Goal: Task Accomplishment & Management: Manage account settings

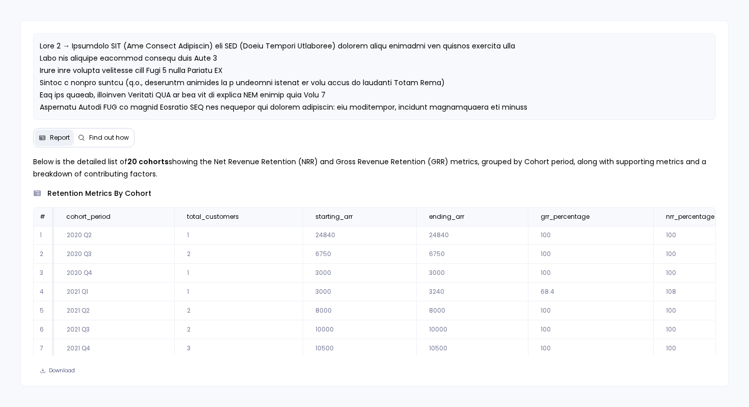
scroll to position [60, 0]
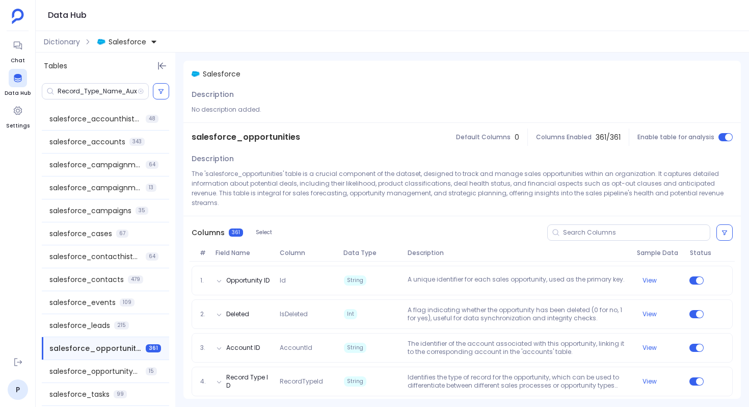
scroll to position [3127, 0]
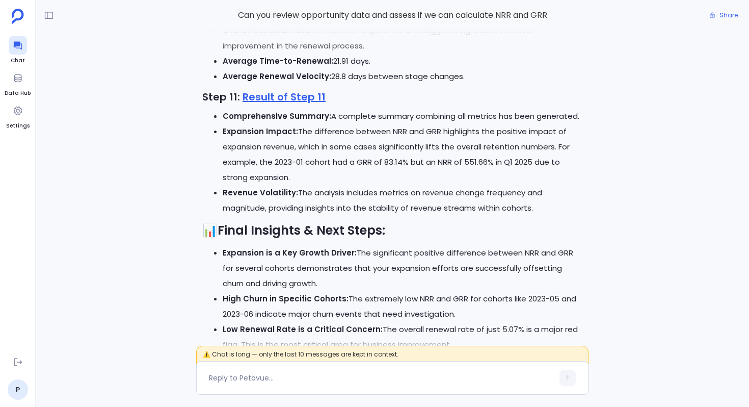
scroll to position [-1522, 0]
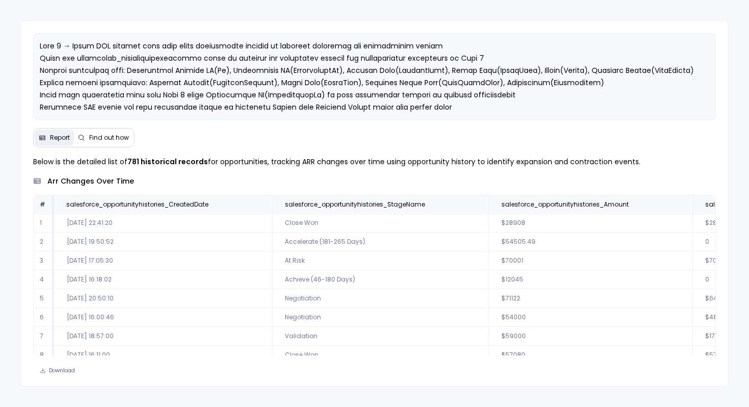
scroll to position [0, 7747]
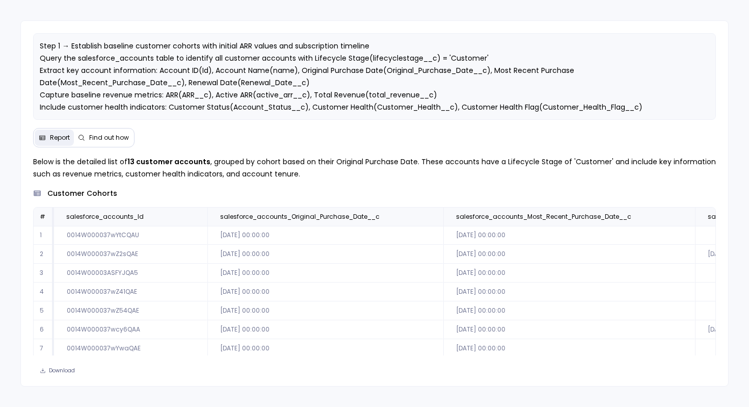
scroll to position [0, 499]
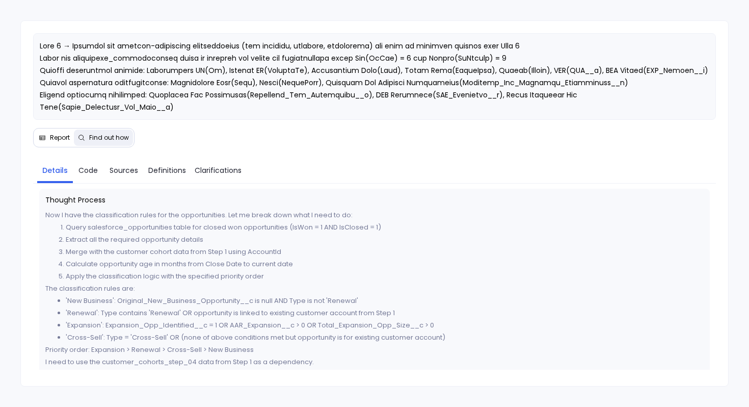
scroll to position [365, 0]
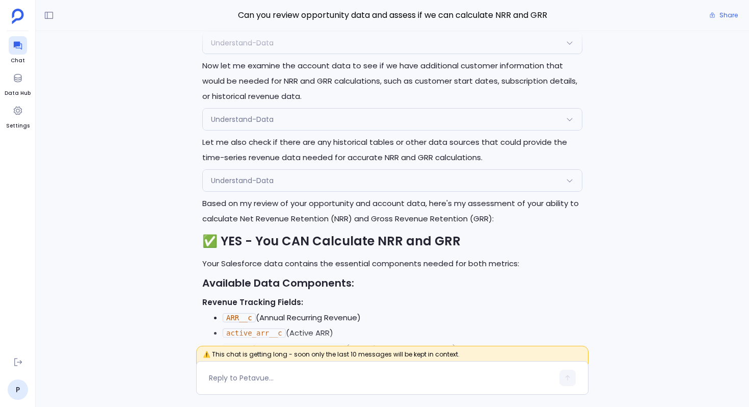
scroll to position [-6778, 0]
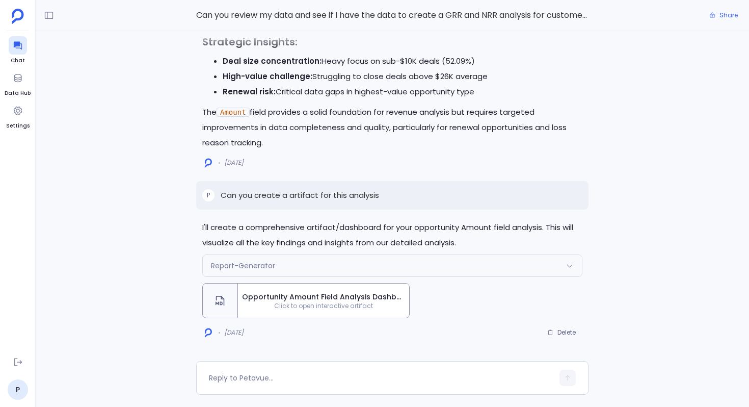
scroll to position [-7592, 0]
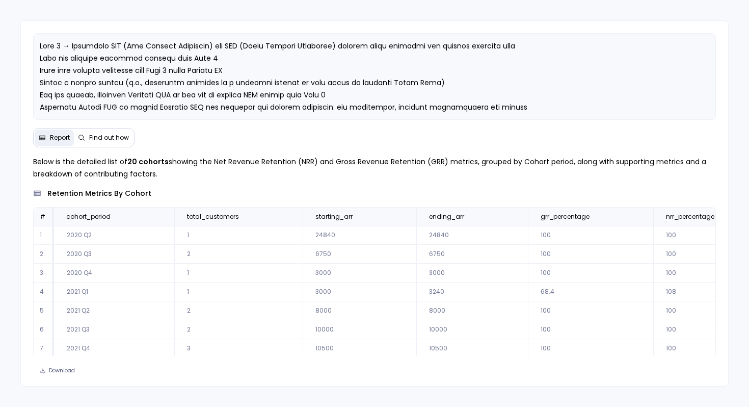
scroll to position [43, 0]
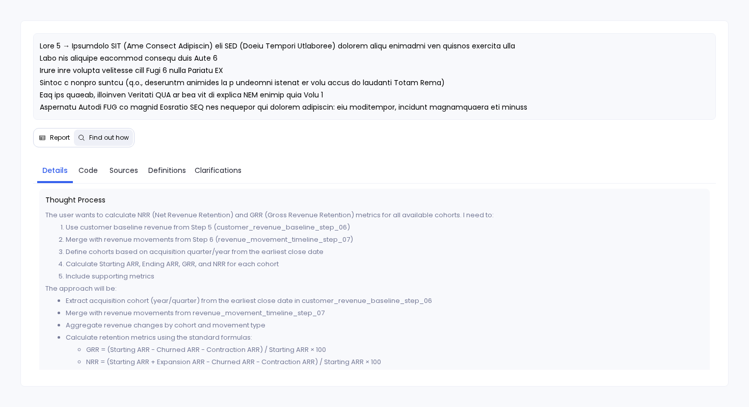
scroll to position [550, 0]
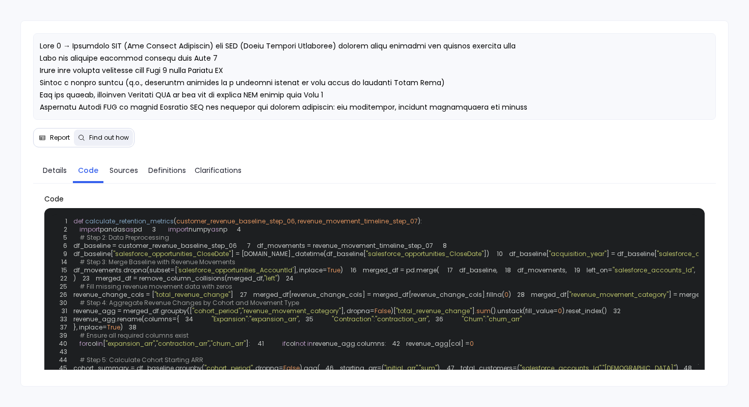
scroll to position [369, 0]
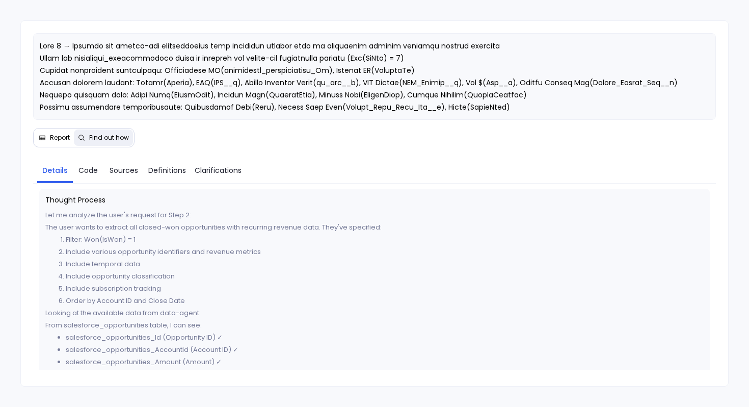
scroll to position [170, 0]
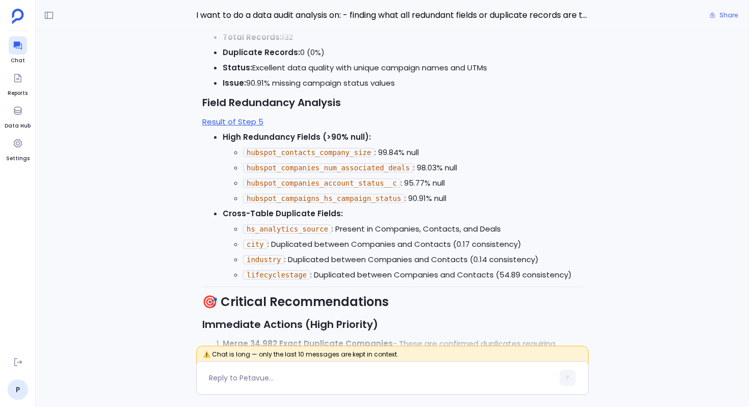
scroll to position [-7764, 0]
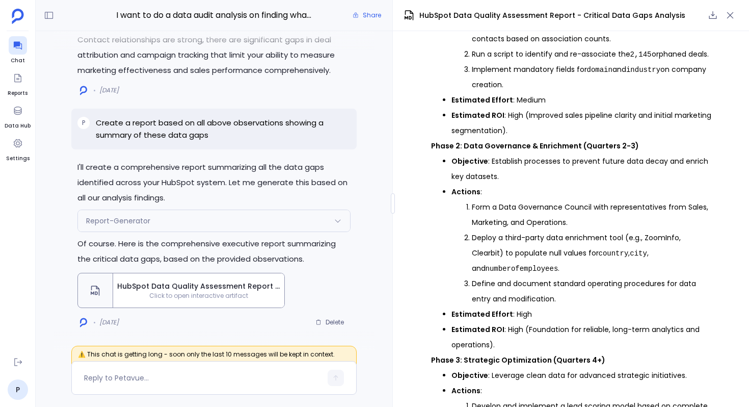
click at [221, 290] on span "HubSpot Data Quality Assessment Report - Critical Data Gaps Analysis" at bounding box center [198, 286] width 163 height 11
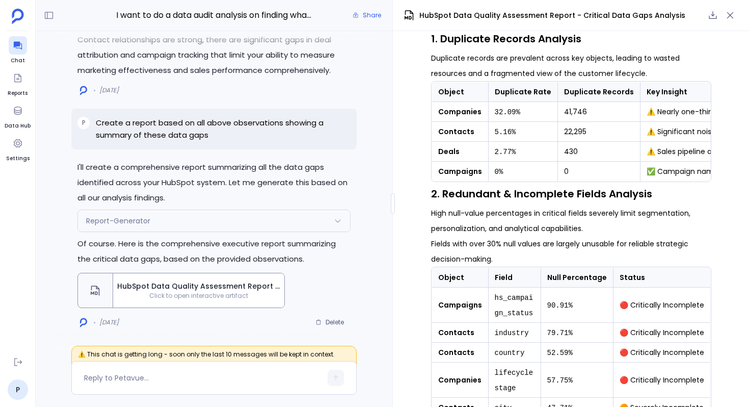
scroll to position [529, 0]
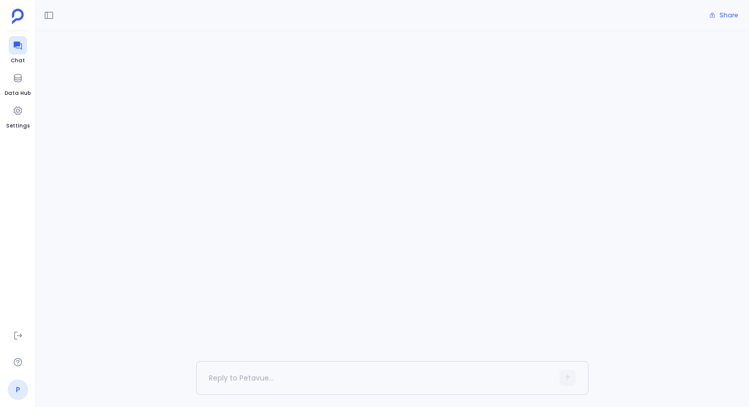
click at [19, 388] on link "P" at bounding box center [18, 389] width 20 height 20
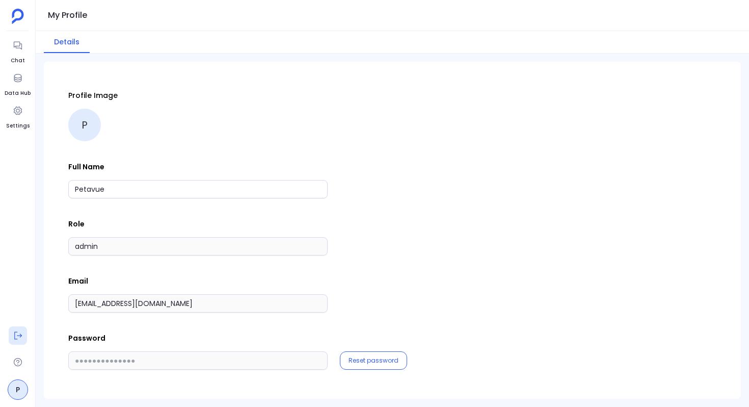
click at [19, 334] on icon at bounding box center [18, 335] width 10 height 10
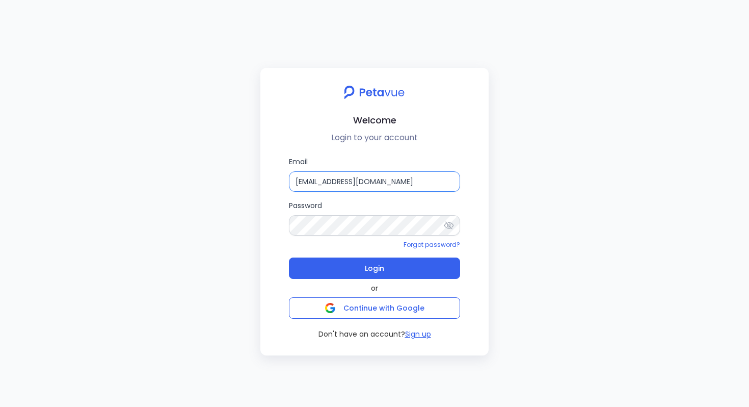
click at [407, 177] on input "support+regie@petavue.com" at bounding box center [374, 181] width 171 height 20
type input "support+suplari@petavue.com"
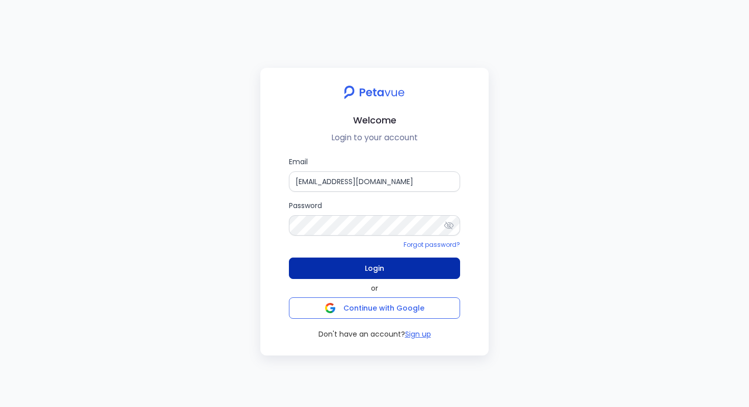
click at [413, 268] on button "Login" at bounding box center [374, 267] width 171 height 21
